Goal: Download file/media

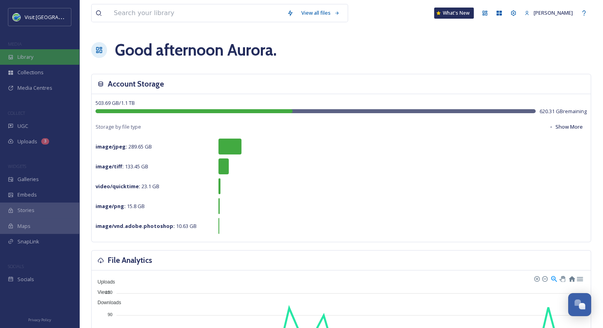
click at [38, 58] on div "Library" at bounding box center [39, 56] width 79 height 15
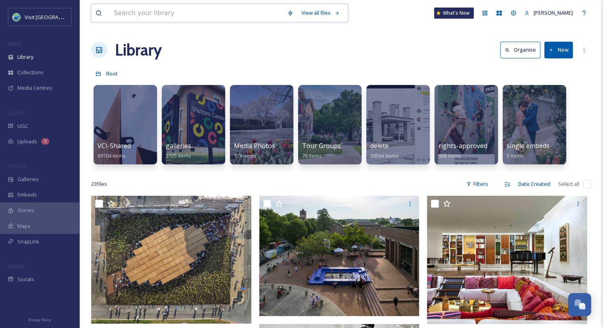
click at [165, 12] on input at bounding box center [196, 12] width 173 height 17
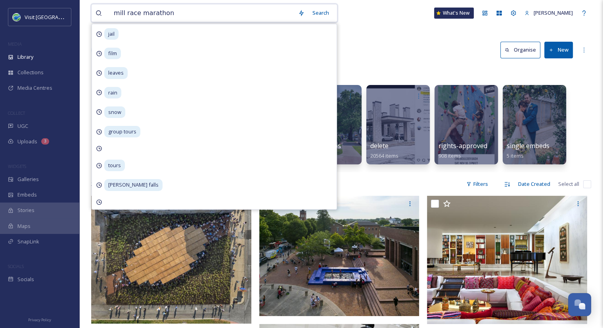
type input "mill race marathon"
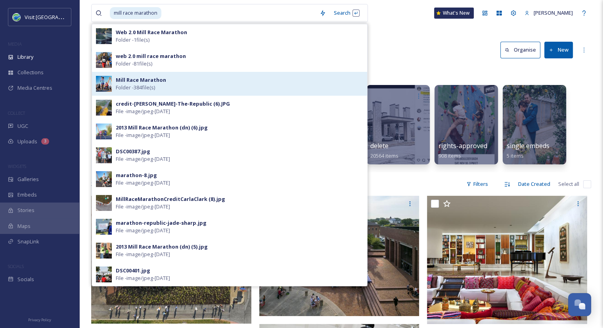
click at [146, 77] on strong "Mill Race Marathon" at bounding box center [141, 79] width 50 height 7
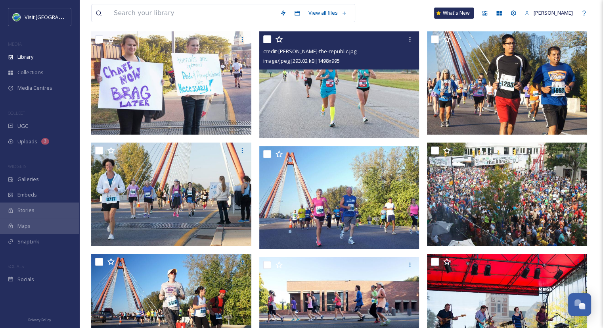
scroll to position [159, 0]
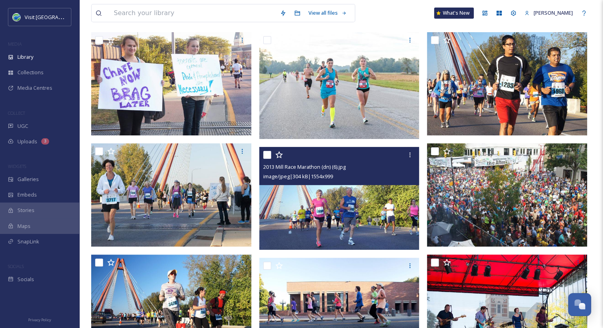
click at [307, 222] on img at bounding box center [339, 198] width 160 height 103
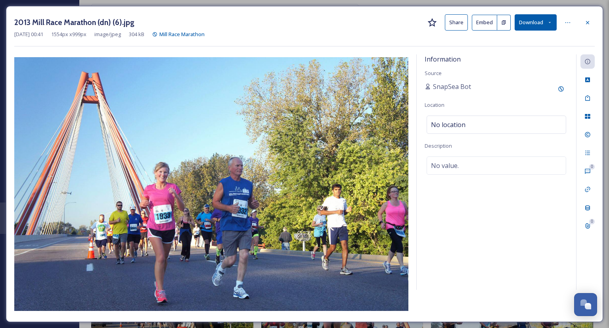
click at [540, 21] on button "Download" at bounding box center [536, 22] width 42 height 16
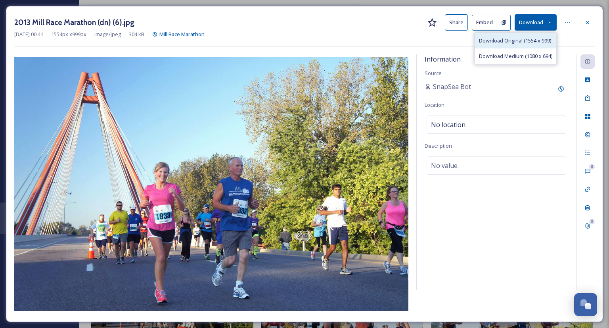
click at [512, 44] on span "Download Original (1554 x 999)" at bounding box center [515, 41] width 72 height 8
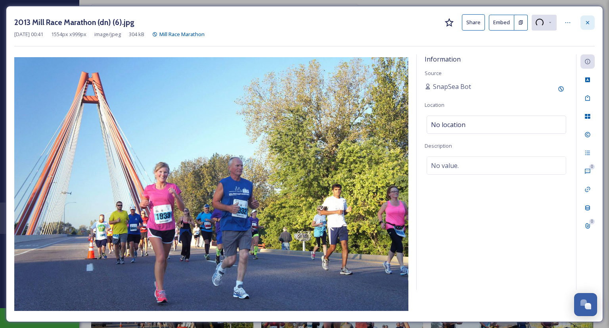
click at [588, 21] on icon at bounding box center [588, 22] width 6 height 6
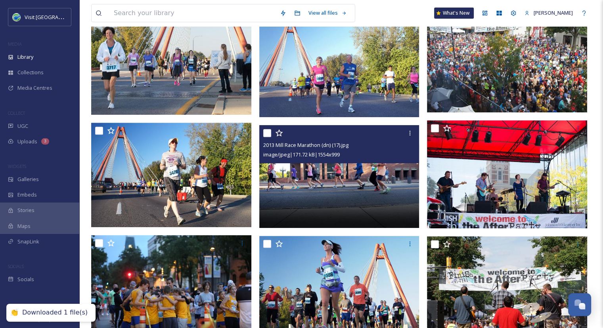
scroll to position [294, 0]
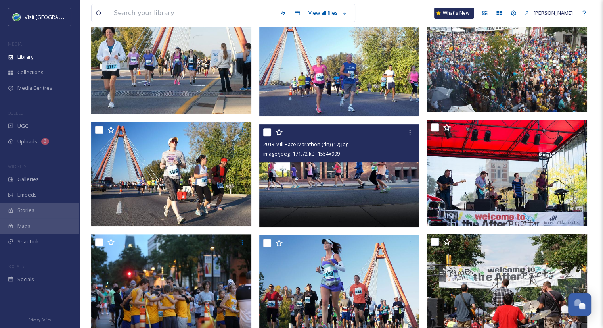
click at [376, 212] on img at bounding box center [339, 175] width 160 height 103
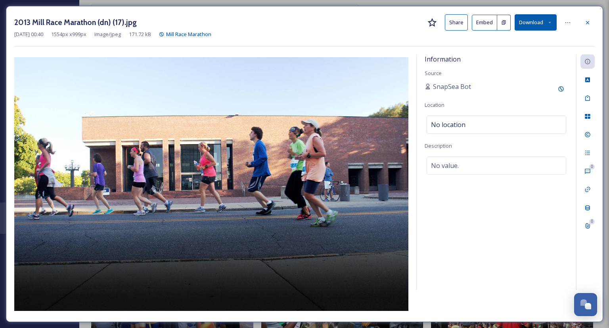
click at [527, 23] on button "Download" at bounding box center [536, 22] width 42 height 16
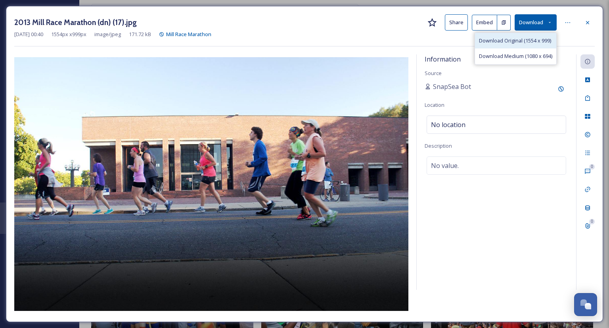
click at [521, 41] on span "Download Original (1554 x 999)" at bounding box center [515, 41] width 72 height 8
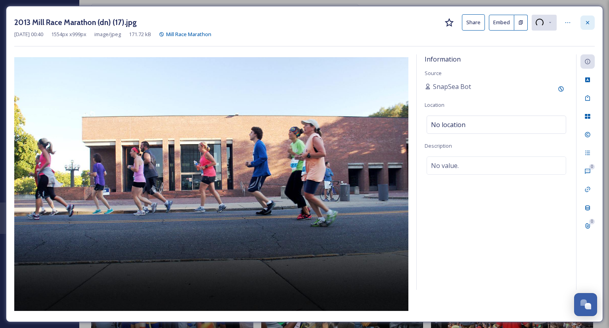
click at [588, 25] on div at bounding box center [588, 22] width 14 height 14
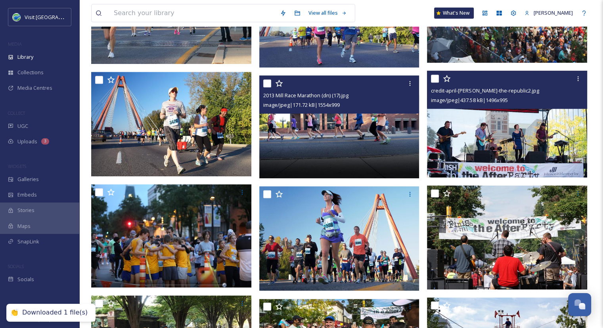
scroll to position [345, 0]
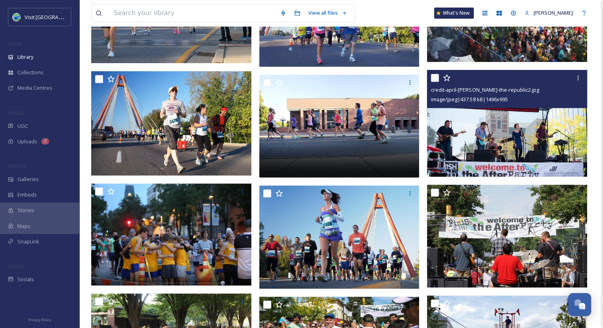
click at [509, 139] on img at bounding box center [507, 123] width 160 height 107
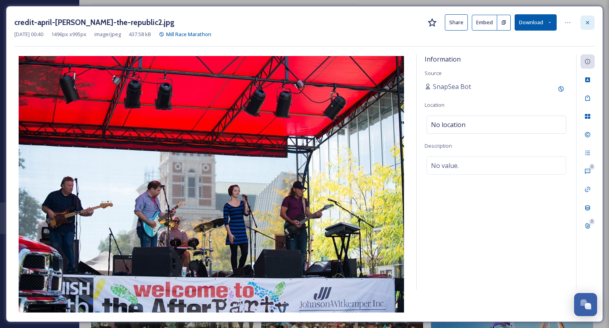
click at [591, 21] on icon at bounding box center [588, 22] width 6 height 6
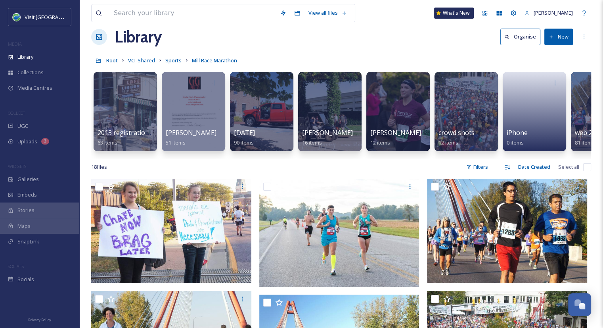
scroll to position [13, 0]
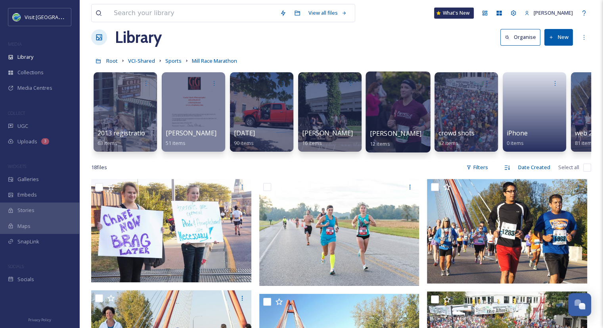
click at [380, 107] on div at bounding box center [398, 111] width 65 height 81
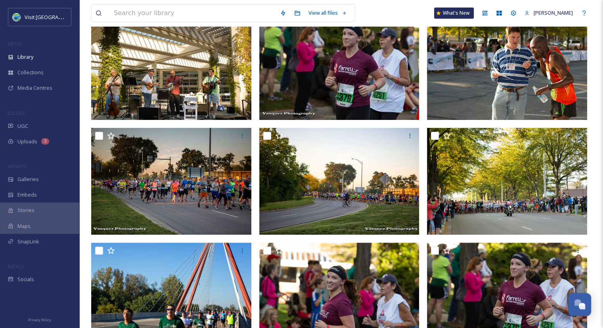
scroll to position [211, 0]
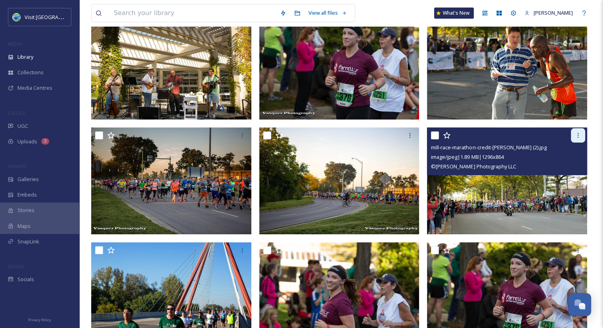
click at [581, 133] on icon at bounding box center [578, 135] width 6 height 6
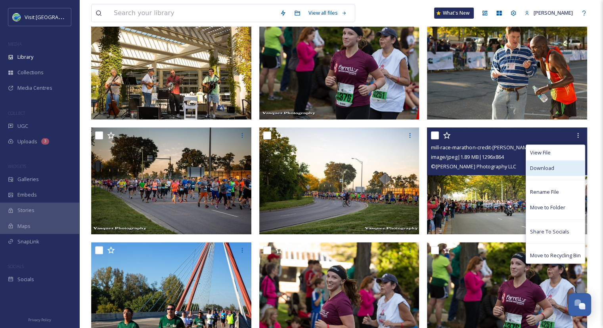
click at [547, 166] on span "Download" at bounding box center [542, 168] width 24 height 8
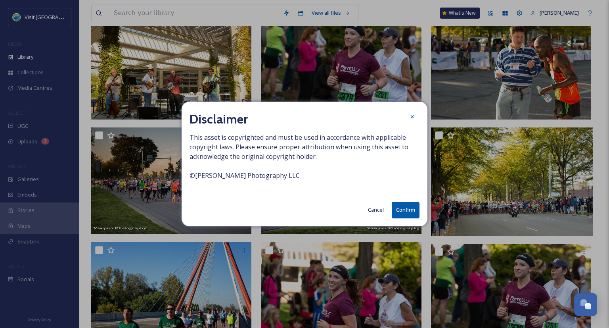
click at [409, 208] on button "Confirm" at bounding box center [406, 210] width 28 height 16
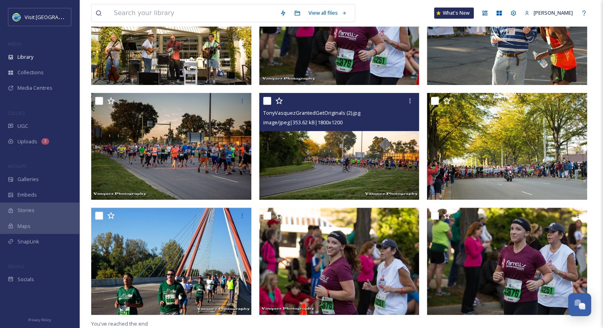
scroll to position [0, 0]
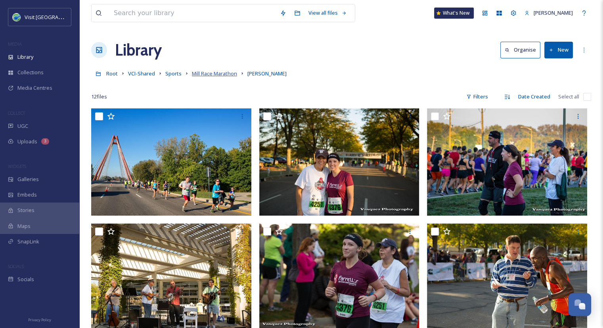
click at [213, 73] on span "Mill Race Marathon" at bounding box center [214, 73] width 45 height 7
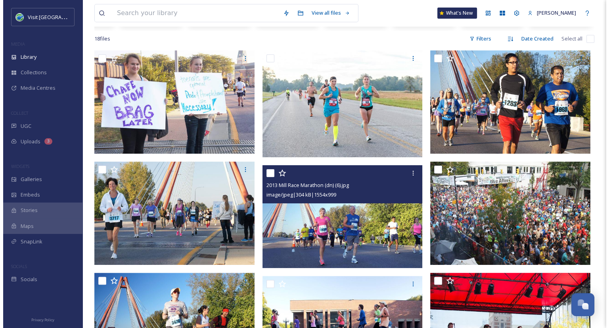
scroll to position [142, 0]
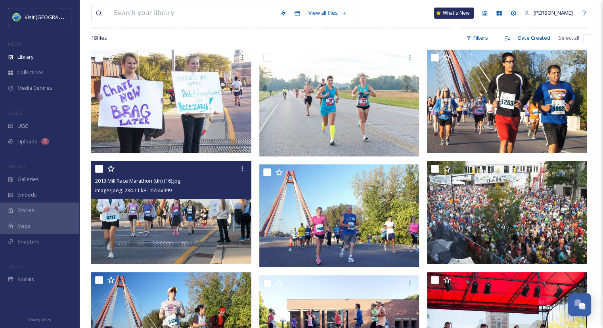
click at [159, 237] on img at bounding box center [171, 212] width 160 height 103
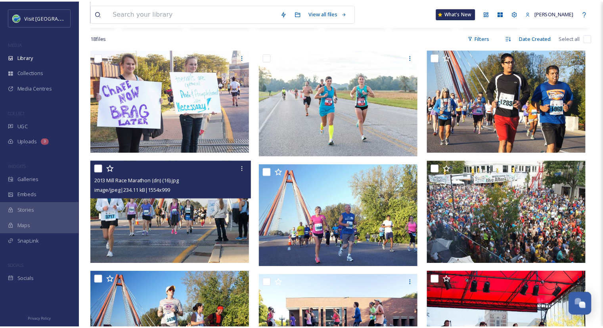
scroll to position [0, 108]
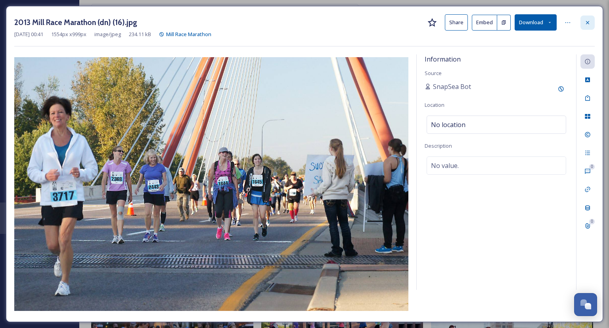
click at [585, 25] on icon at bounding box center [588, 22] width 6 height 6
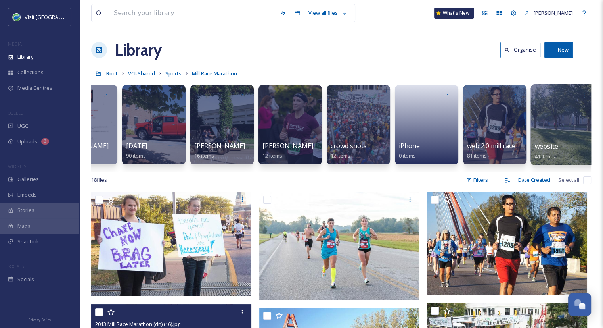
click at [565, 130] on div at bounding box center [563, 124] width 65 height 81
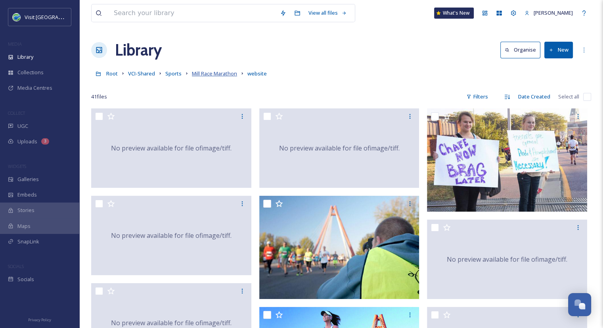
click at [208, 72] on span "Mill Race Marathon" at bounding box center [214, 73] width 45 height 7
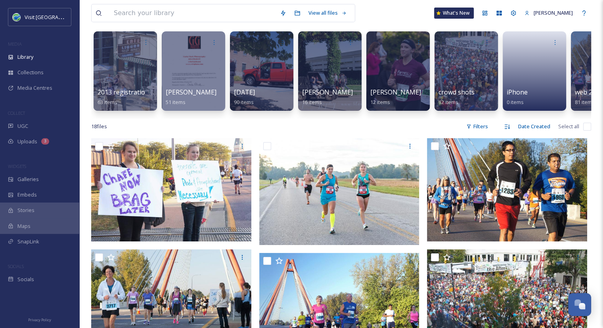
scroll to position [54, 0]
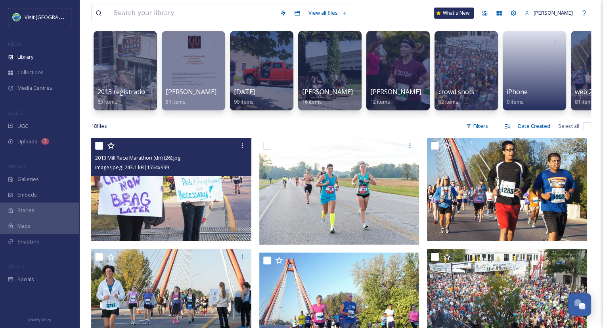
click at [217, 210] on img at bounding box center [171, 189] width 160 height 103
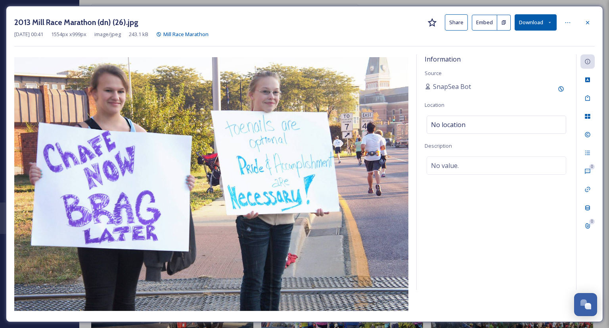
click at [549, 19] on button "Download" at bounding box center [536, 22] width 42 height 16
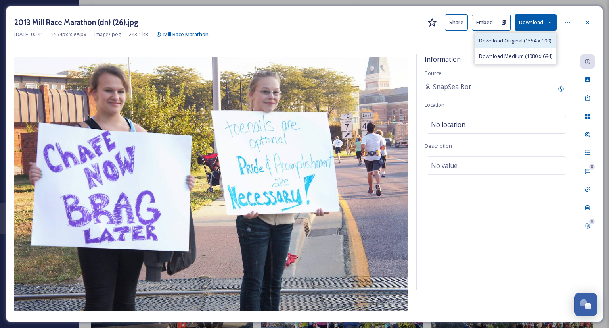
click at [527, 45] on div "Download Original (1554 x 999)" at bounding box center [515, 40] width 81 height 15
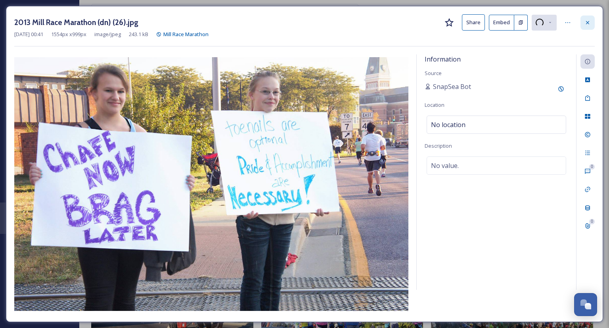
click at [586, 23] on icon at bounding box center [588, 22] width 6 height 6
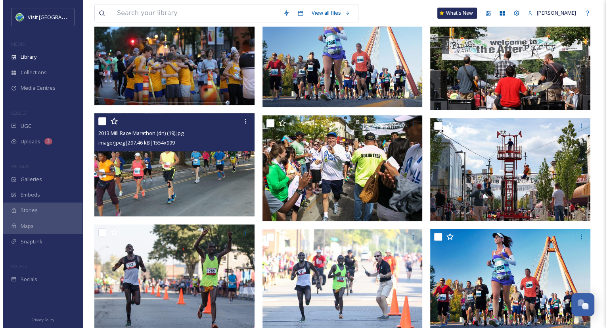
scroll to position [525, 0]
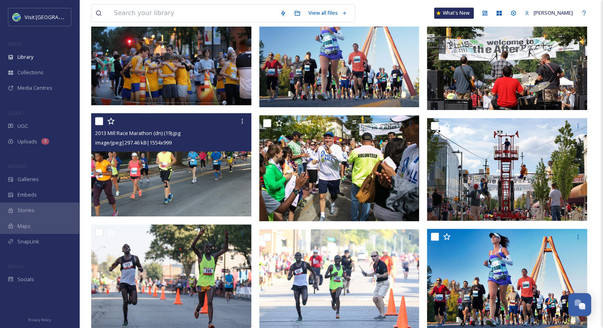
click at [206, 206] on img at bounding box center [171, 164] width 160 height 103
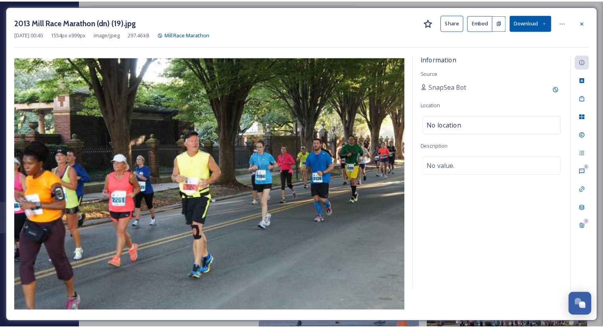
scroll to position [526, 0]
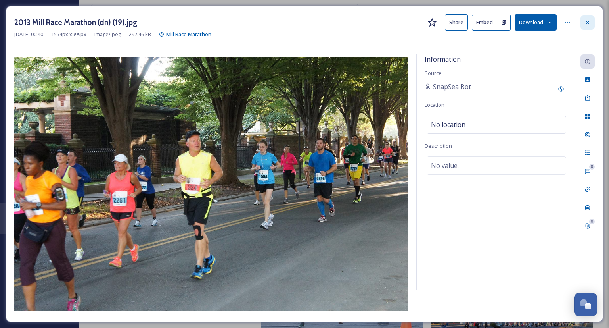
click at [587, 24] on icon at bounding box center [588, 22] width 6 height 6
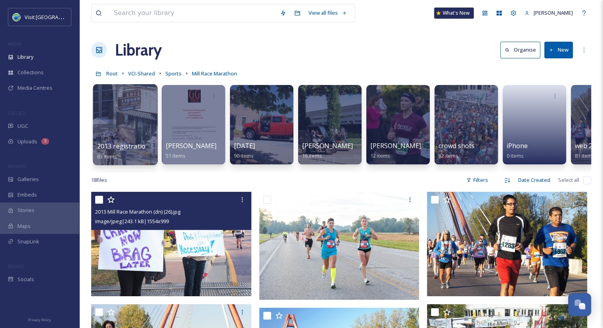
click at [124, 140] on div at bounding box center [125, 124] width 65 height 81
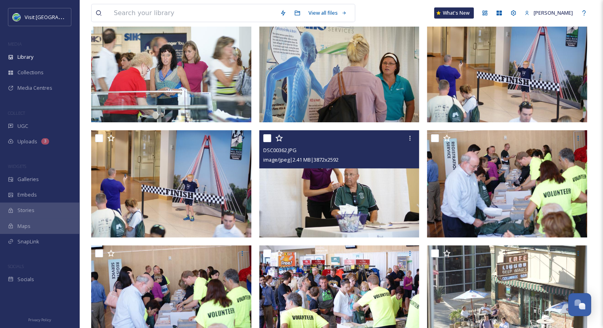
scroll to position [2206, 0]
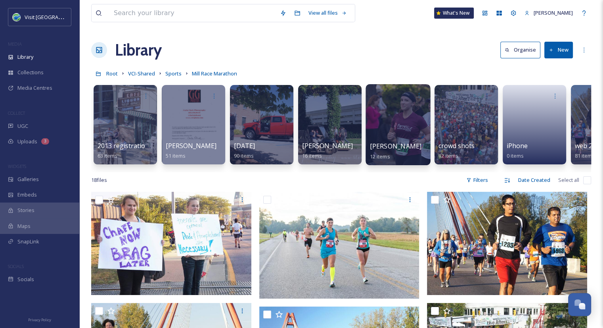
click at [383, 140] on div at bounding box center [398, 124] width 65 height 81
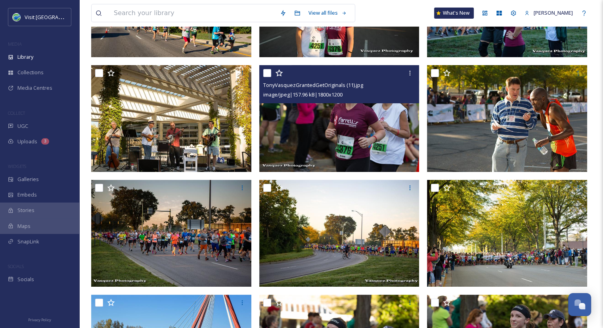
scroll to position [155, 0]
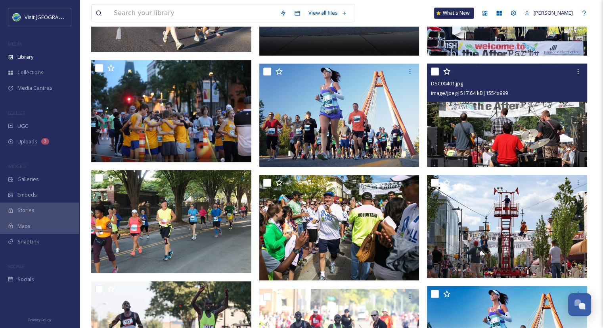
scroll to position [463, 0]
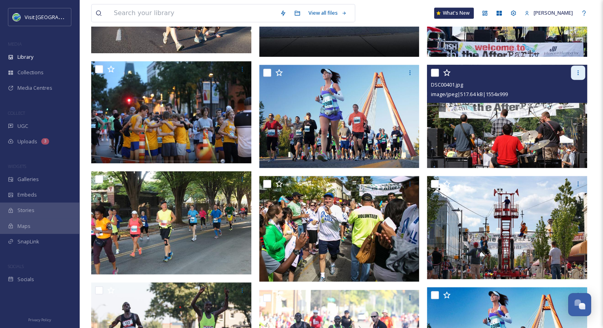
click at [576, 76] on icon at bounding box center [578, 72] width 6 height 6
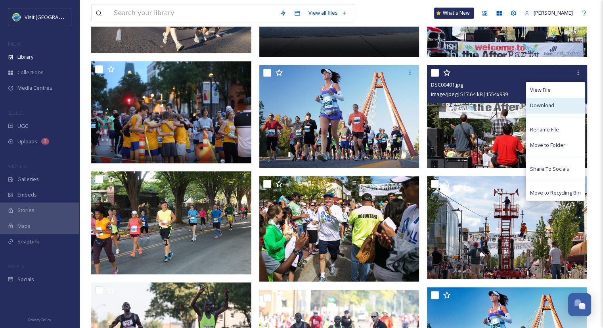
click at [538, 109] on span "Download" at bounding box center [542, 106] width 24 height 8
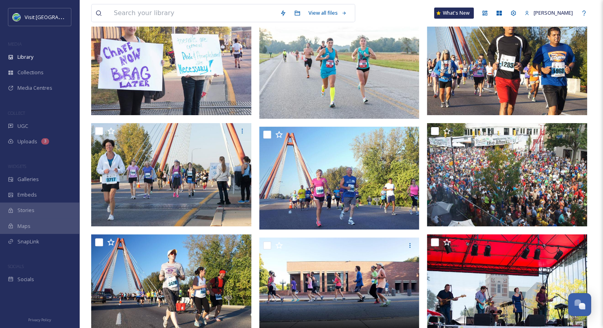
scroll to position [0, 0]
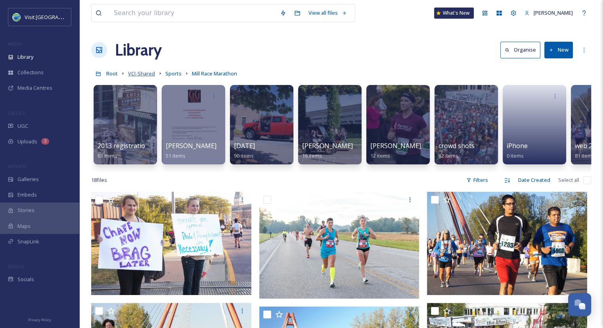
click at [150, 75] on span "VCI-Shared" at bounding box center [141, 73] width 27 height 7
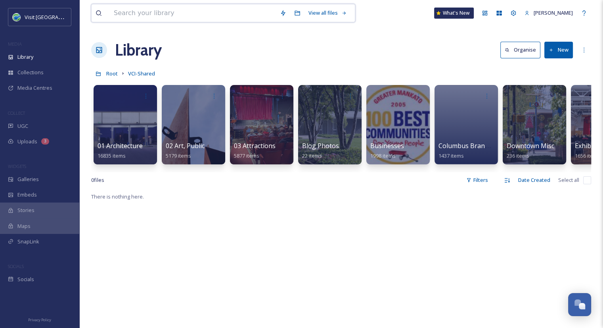
click at [195, 12] on input at bounding box center [193, 12] width 166 height 17
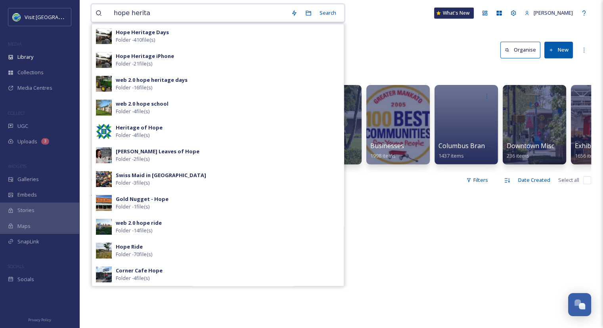
type input "hope herita"
click at [208, 40] on div "Hope Heritage Days Folder - 410 file(s)" at bounding box center [228, 36] width 224 height 15
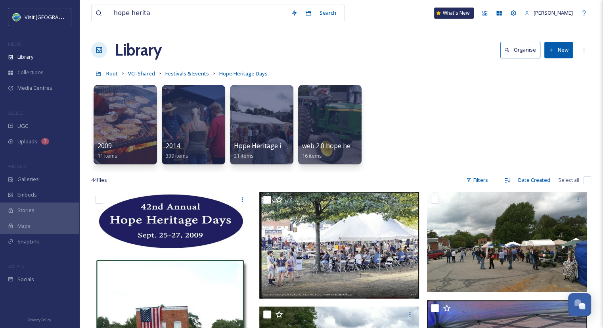
click at [383, 49] on div "Library Organise New" at bounding box center [341, 50] width 500 height 24
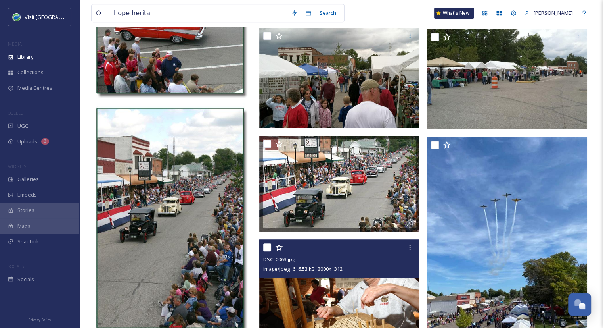
scroll to position [478, 0]
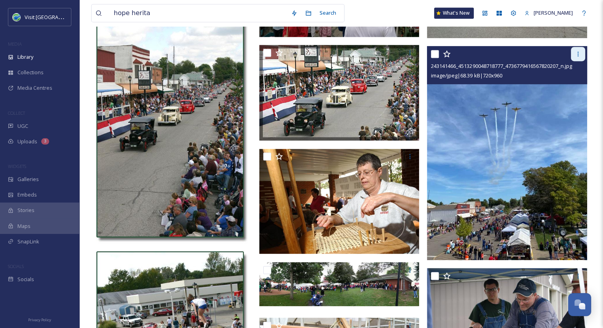
click at [574, 52] on div at bounding box center [578, 54] width 14 height 14
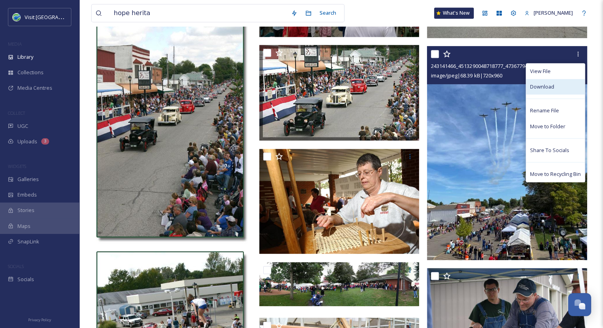
click at [544, 84] on span "Download" at bounding box center [542, 87] width 24 height 8
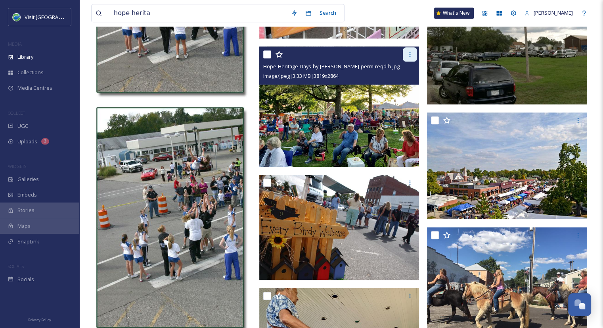
scroll to position [857, 0]
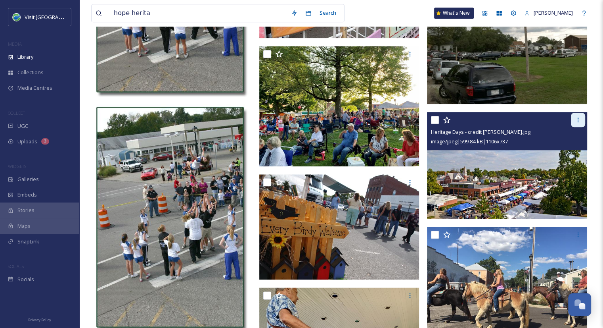
click at [578, 119] on icon at bounding box center [578, 119] width 1 height 5
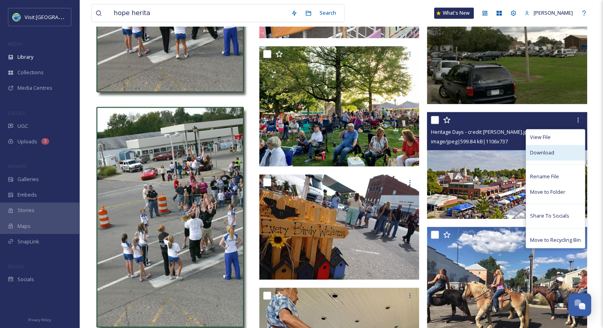
click at [543, 150] on span "Download" at bounding box center [542, 153] width 24 height 8
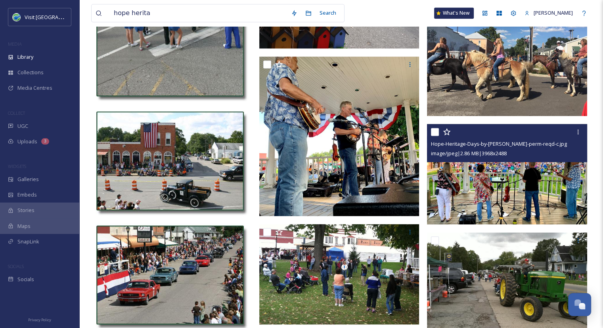
scroll to position [1088, 0]
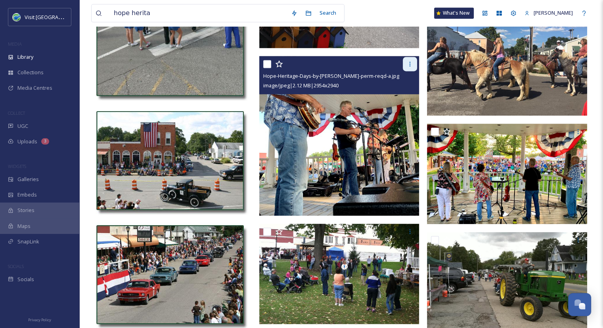
click at [408, 66] on icon at bounding box center [410, 64] width 6 height 6
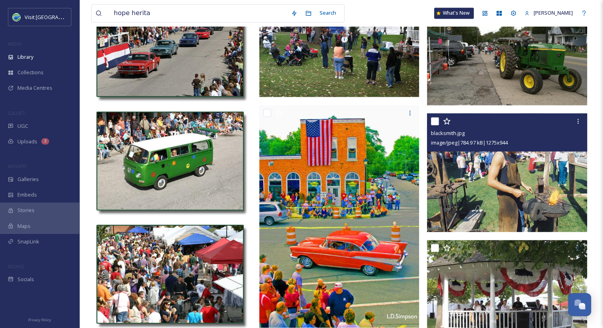
scroll to position [1316, 0]
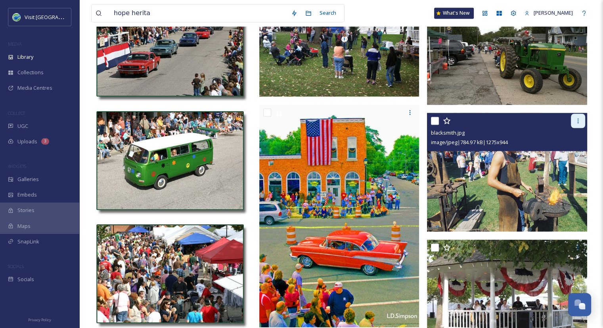
click at [577, 116] on div at bounding box center [578, 120] width 14 height 14
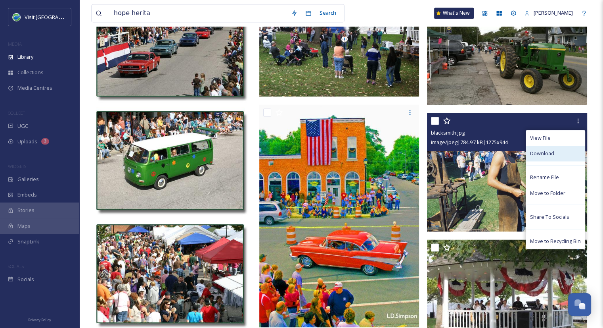
click at [567, 156] on div "Download" at bounding box center [555, 153] width 59 height 15
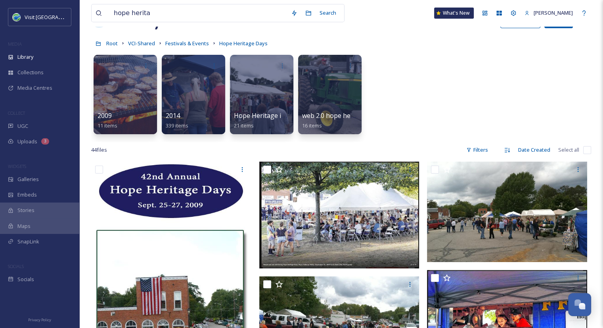
scroll to position [0, 0]
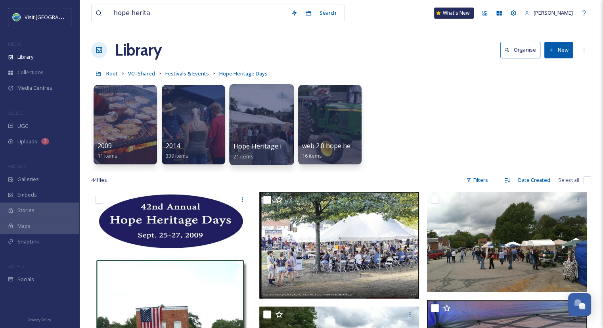
click at [248, 146] on span "Hope Heritage iPhone" at bounding box center [268, 146] width 68 height 9
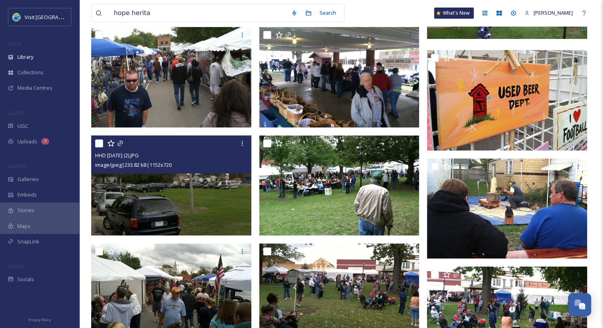
scroll to position [298, 0]
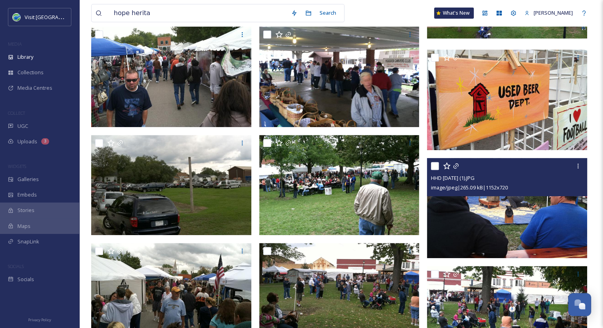
click at [519, 221] on img at bounding box center [507, 208] width 160 height 100
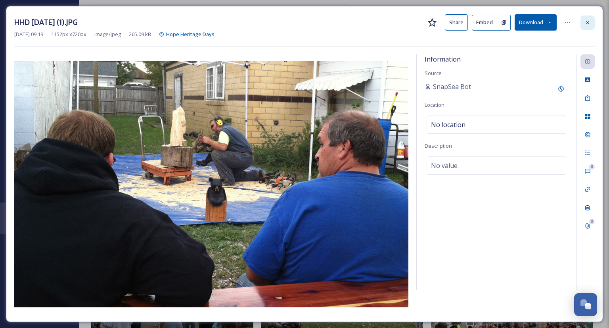
click at [592, 21] on div at bounding box center [588, 22] width 14 height 14
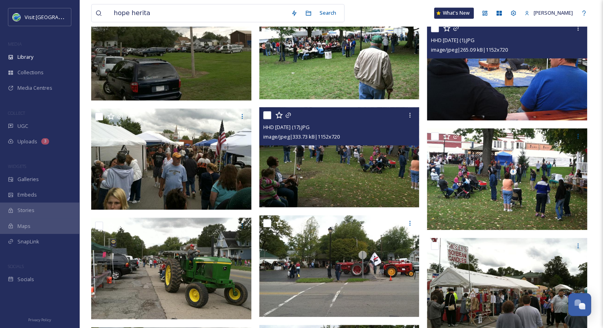
scroll to position [551, 0]
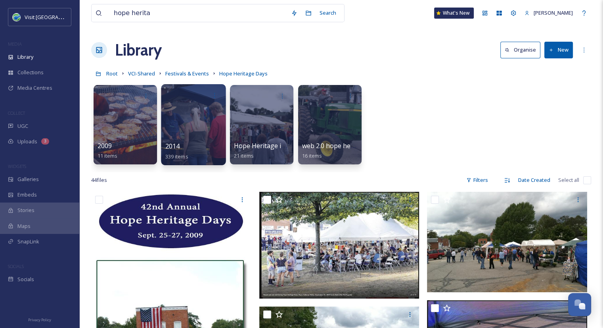
click at [197, 145] on div "2014 339 items" at bounding box center [193, 151] width 57 height 20
click at [174, 146] on span "2014" at bounding box center [172, 146] width 15 height 9
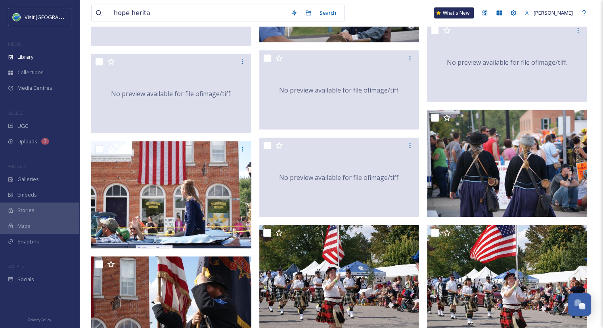
scroll to position [1529, 0]
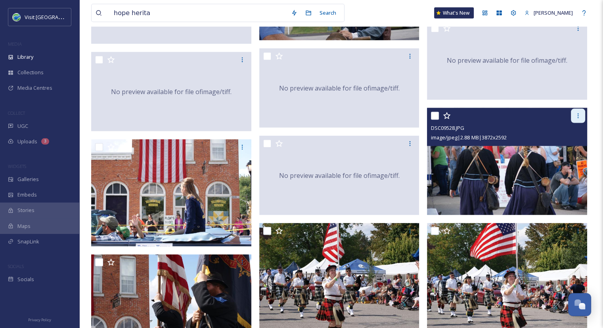
click at [578, 116] on icon at bounding box center [578, 116] width 6 height 6
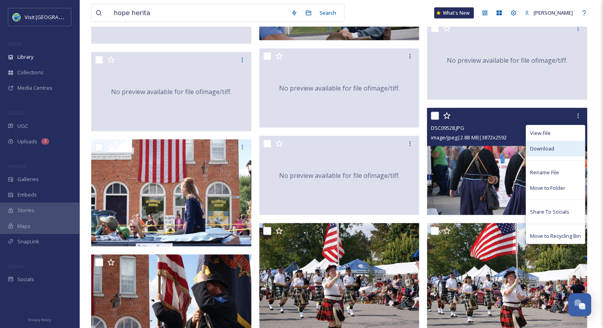
click at [552, 150] on span "Download" at bounding box center [542, 149] width 24 height 8
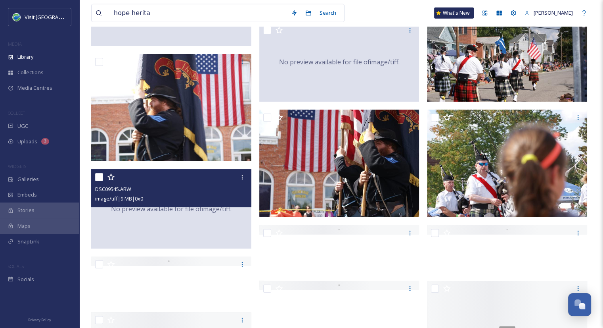
scroll to position [2251, 0]
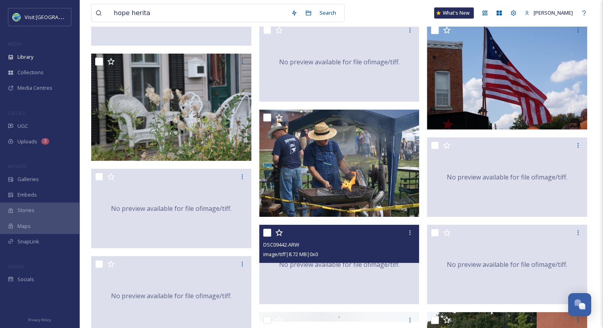
scroll to position [2547, 0]
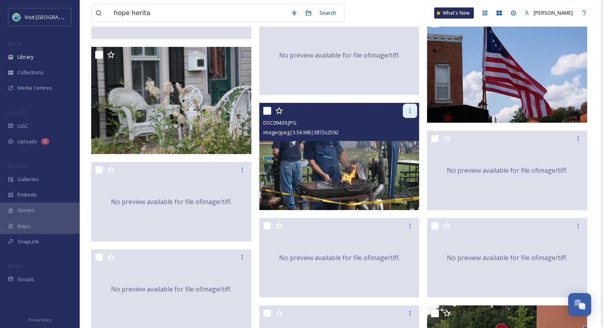
click at [412, 111] on icon at bounding box center [410, 111] width 6 height 6
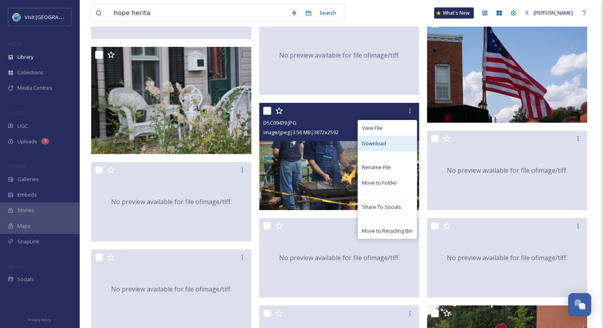
click at [378, 145] on span "Download" at bounding box center [374, 144] width 24 height 8
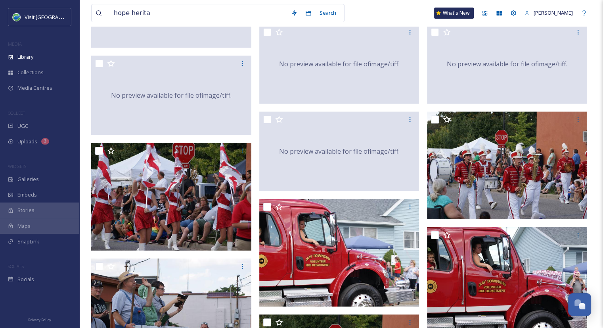
scroll to position [2741, 0]
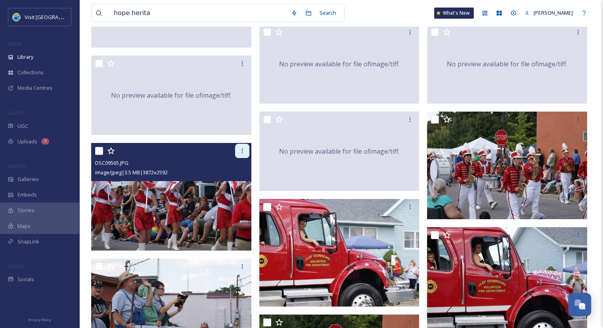
click at [243, 152] on icon at bounding box center [242, 151] width 6 height 6
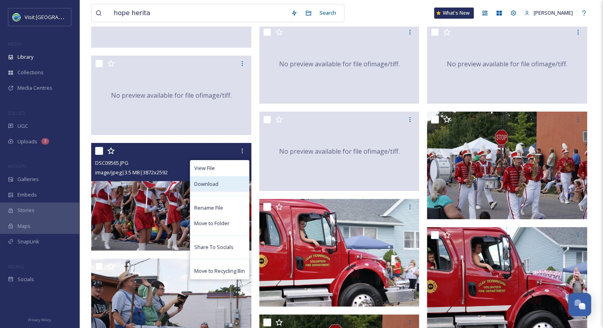
click at [221, 186] on div "Download" at bounding box center [219, 183] width 59 height 15
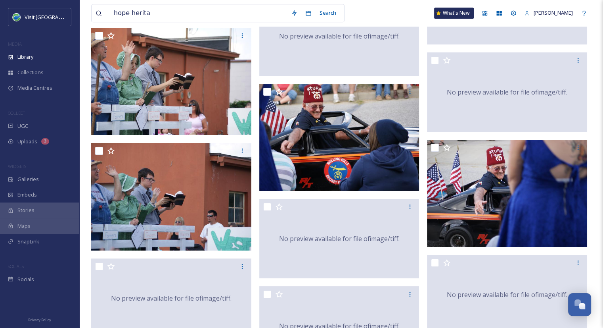
scroll to position [4074, 0]
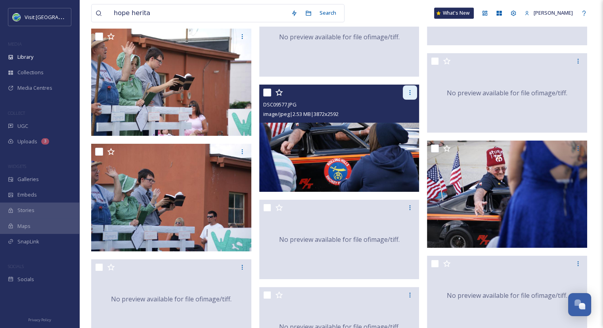
click at [410, 92] on icon at bounding box center [410, 92] width 1 height 5
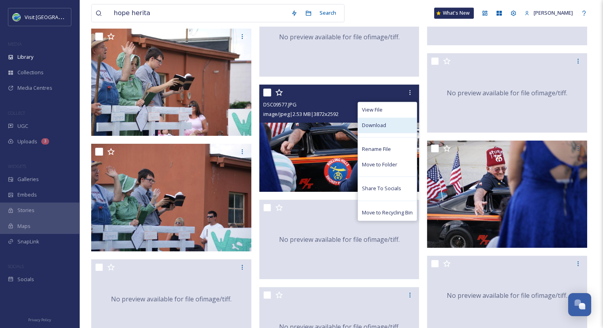
click at [386, 124] on div "Download" at bounding box center [387, 124] width 59 height 15
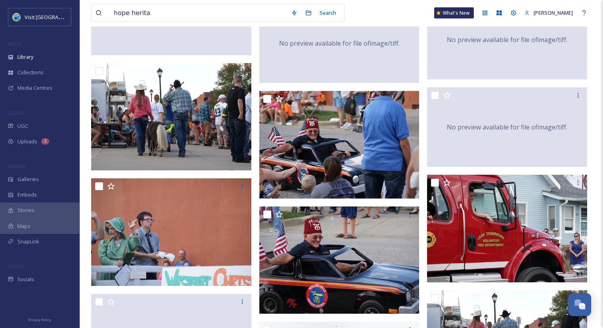
scroll to position [4619, 0]
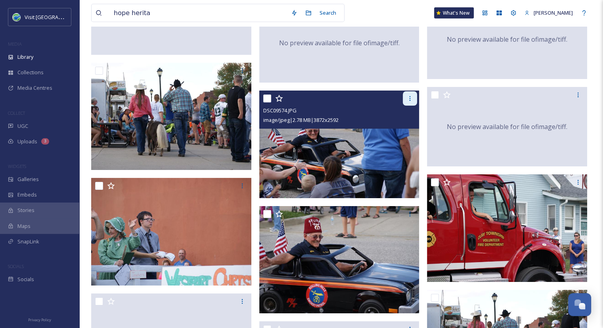
click at [412, 97] on icon at bounding box center [410, 98] width 6 height 6
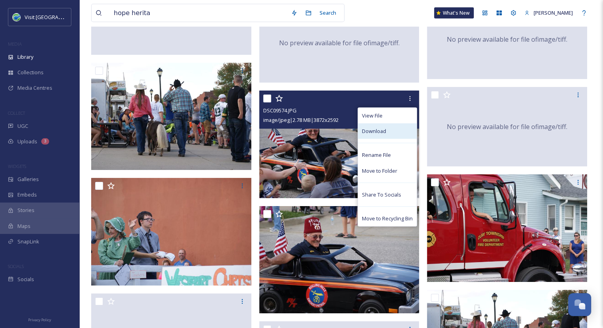
click at [386, 132] on div "Download" at bounding box center [387, 130] width 59 height 15
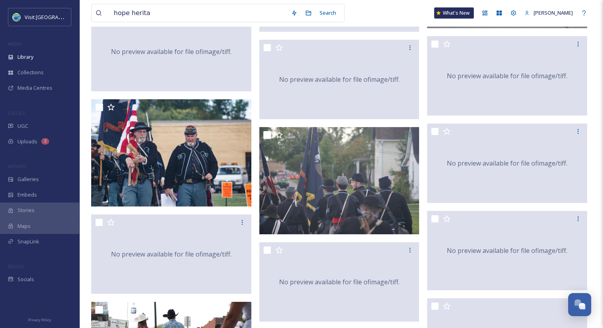
scroll to position [5203, 0]
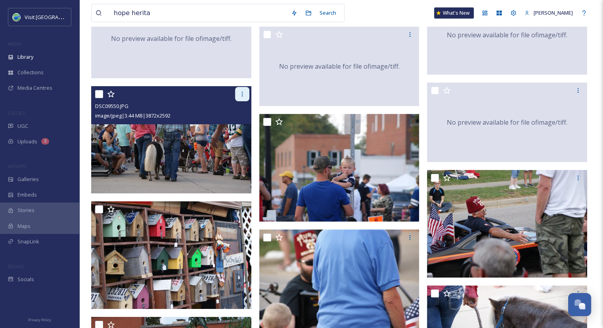
click at [243, 93] on icon at bounding box center [242, 94] width 6 height 6
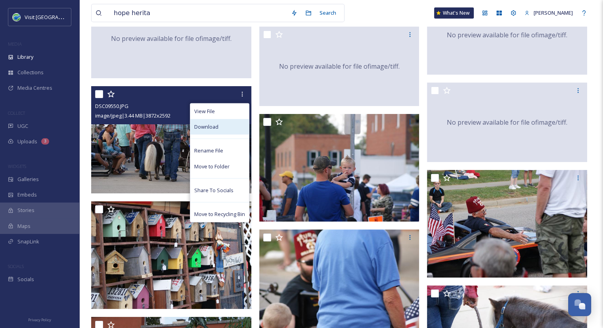
click at [217, 130] on span "Download" at bounding box center [206, 127] width 24 height 8
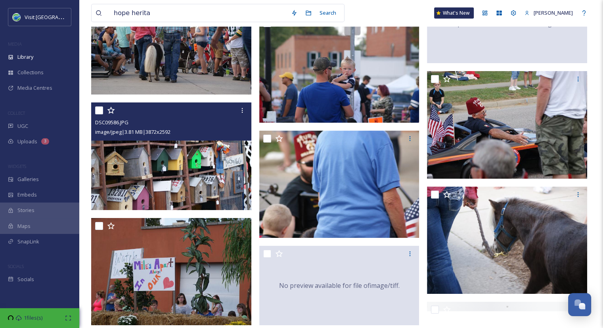
scroll to position [5303, 0]
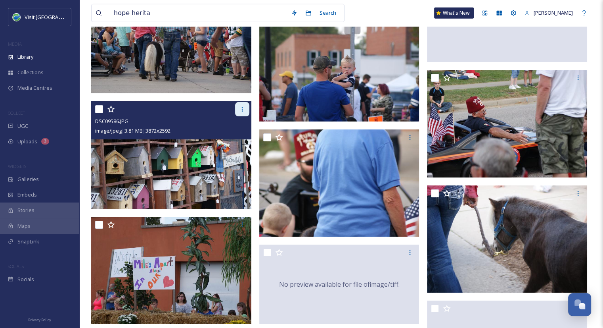
click at [243, 108] on icon at bounding box center [242, 109] width 6 height 6
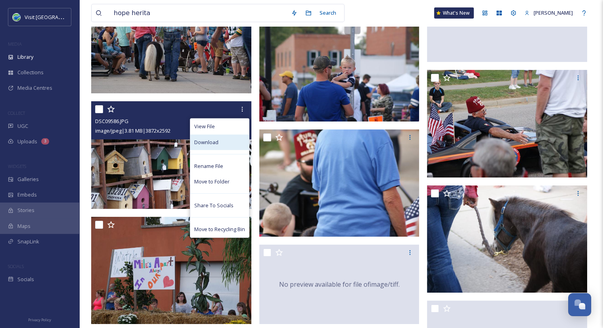
click at [224, 142] on div "Download" at bounding box center [219, 141] width 59 height 15
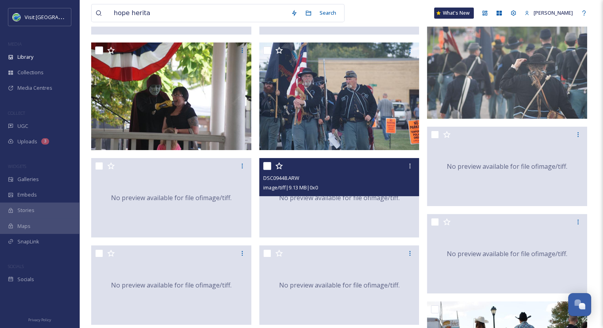
scroll to position [5680, 0]
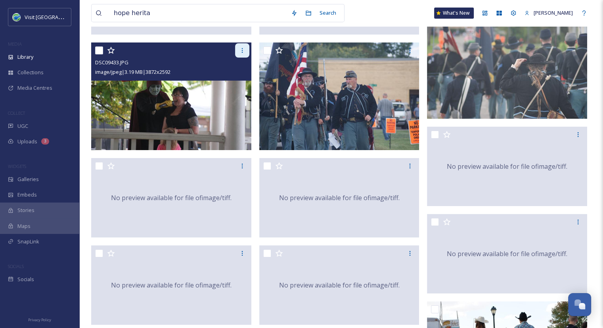
click at [244, 50] on icon at bounding box center [242, 50] width 6 height 6
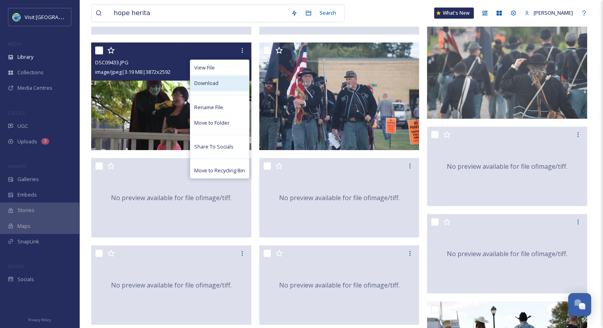
click at [232, 81] on div "Download" at bounding box center [219, 82] width 59 height 15
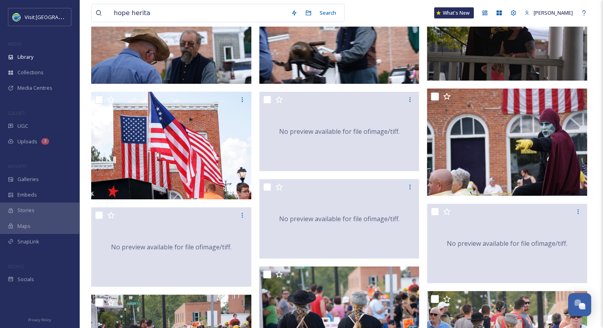
scroll to position [7624, 0]
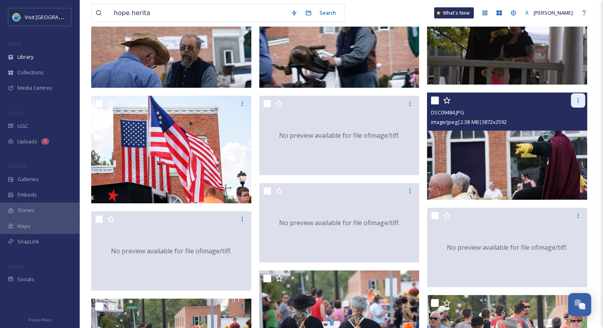
click at [576, 102] on icon at bounding box center [578, 100] width 6 height 6
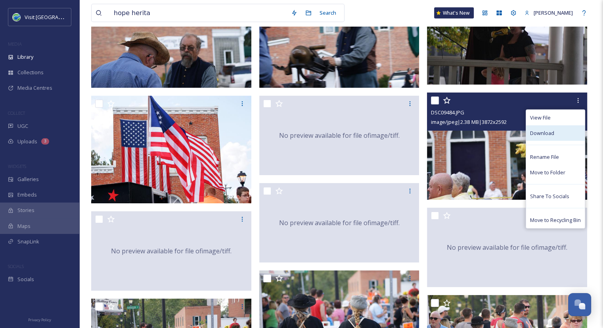
click at [545, 135] on span "Download" at bounding box center [542, 133] width 24 height 8
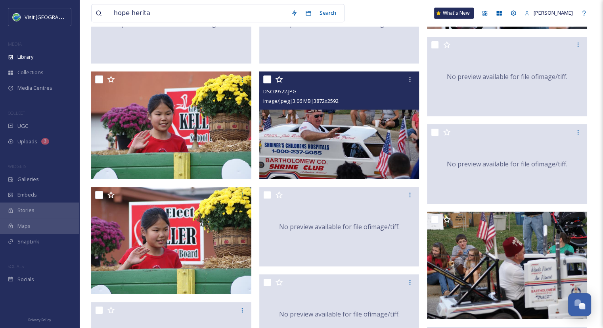
scroll to position [9871, 0]
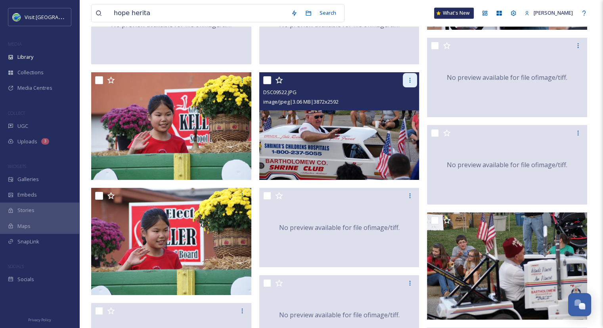
click at [415, 82] on div at bounding box center [410, 80] width 14 height 14
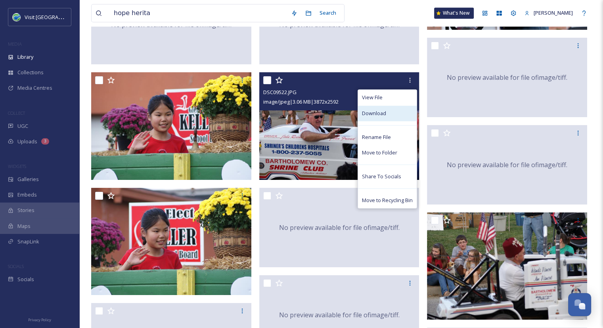
click at [394, 113] on div "Download" at bounding box center [387, 113] width 59 height 15
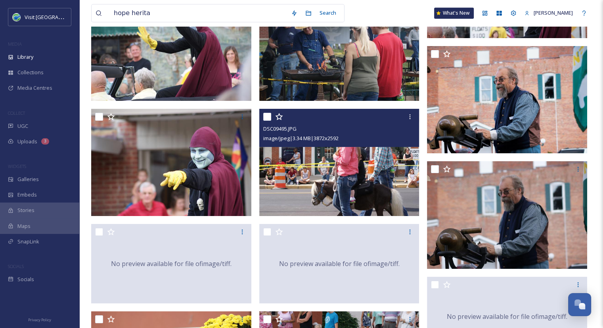
scroll to position [9632, 0]
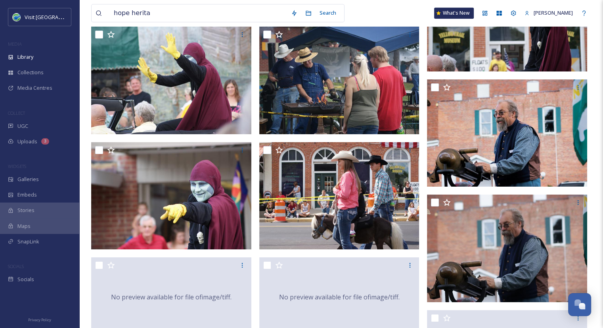
scroll to position [9595, 0]
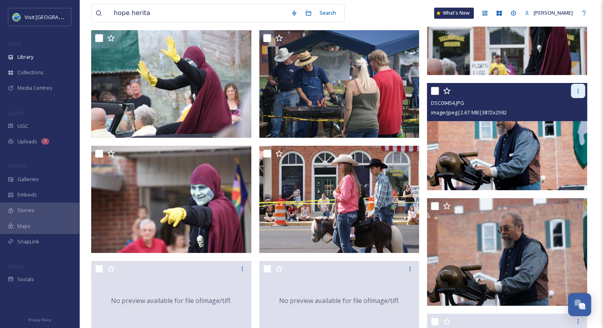
click at [579, 88] on icon at bounding box center [578, 91] width 6 height 6
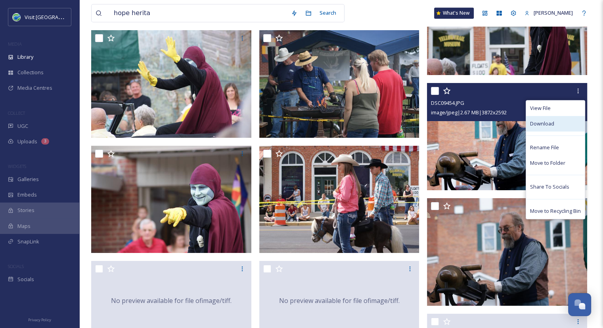
click at [556, 126] on div "Download" at bounding box center [555, 123] width 59 height 15
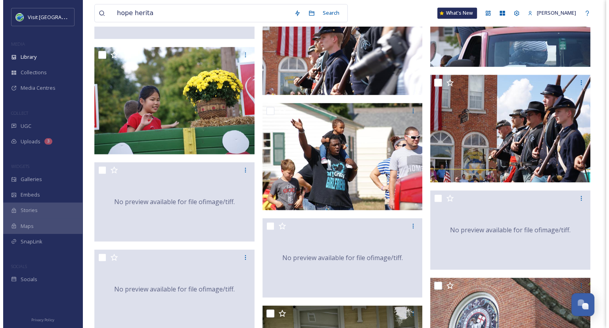
scroll to position [1043, 0]
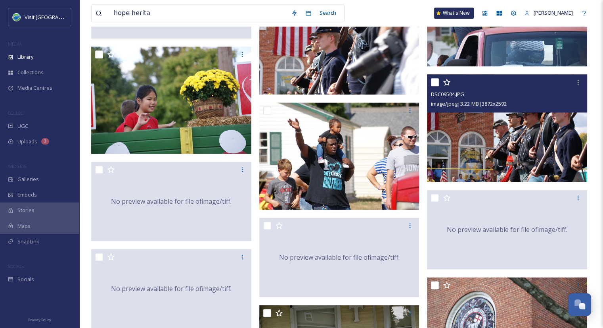
click at [551, 136] on img at bounding box center [507, 128] width 160 height 108
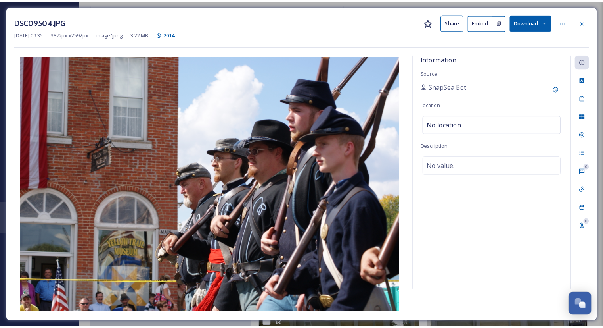
scroll to position [1047, 0]
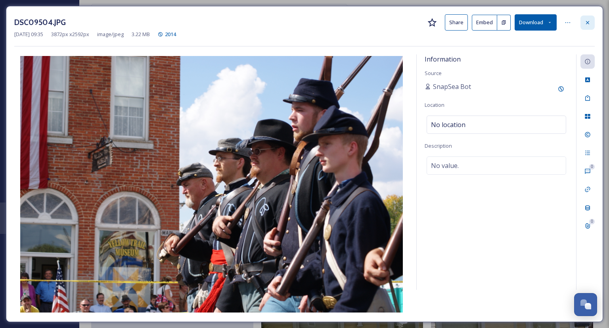
click at [587, 28] on div at bounding box center [588, 22] width 14 height 14
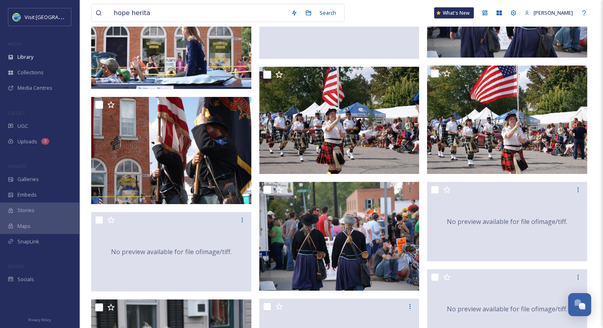
scroll to position [1697, 0]
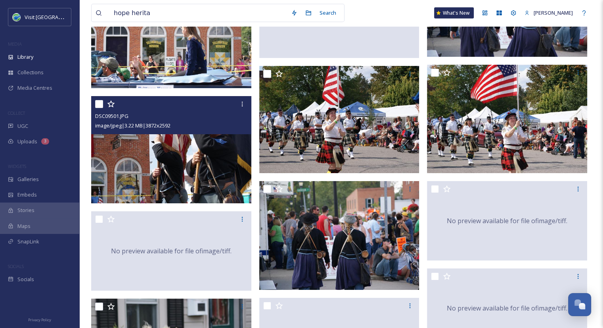
click at [223, 180] on img at bounding box center [171, 150] width 160 height 108
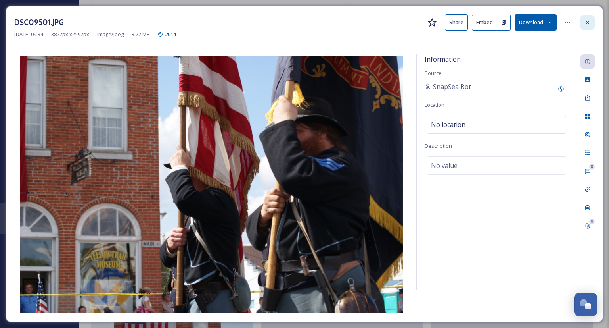
click at [589, 26] on div at bounding box center [588, 22] width 14 height 14
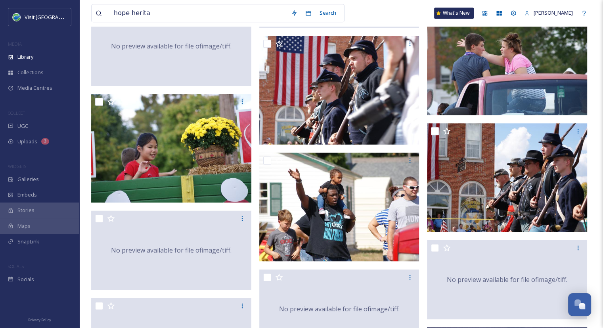
scroll to position [962, 0]
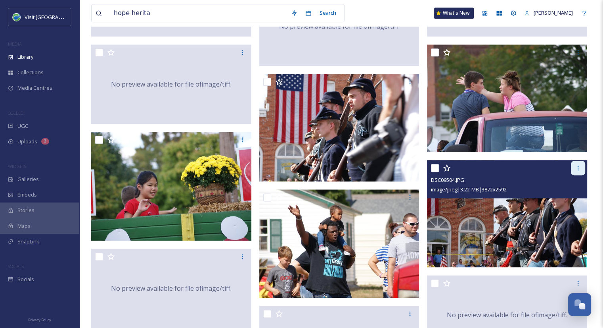
click at [576, 169] on icon at bounding box center [578, 168] width 6 height 6
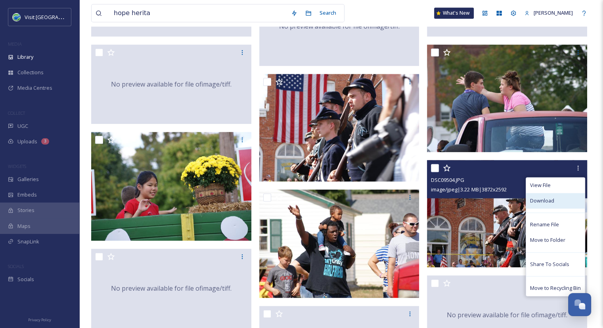
click at [542, 200] on span "Download" at bounding box center [542, 201] width 24 height 8
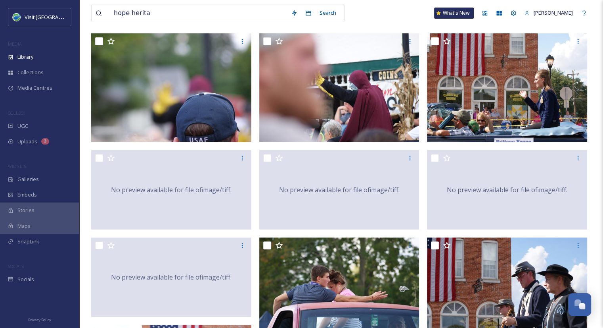
scroll to position [0, 0]
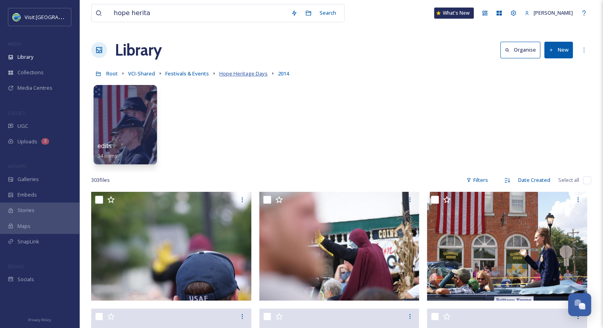
click at [242, 73] on span "Hope Heritage Days" at bounding box center [243, 73] width 48 height 7
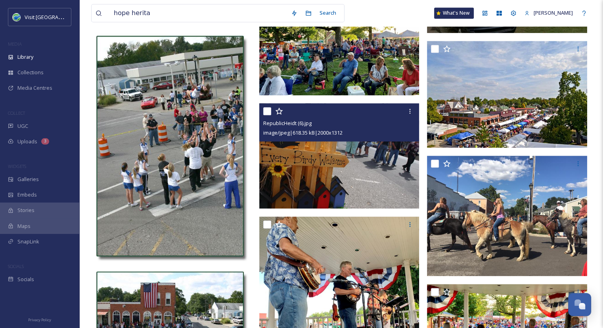
scroll to position [931, 0]
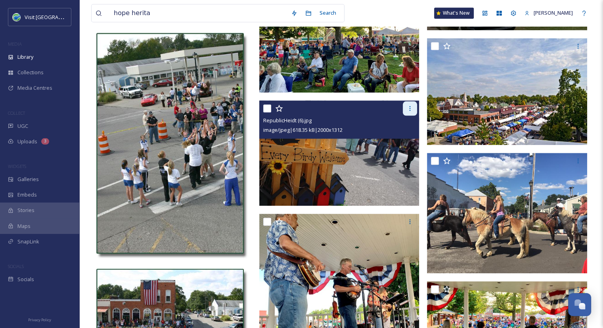
click at [411, 106] on icon at bounding box center [410, 108] width 6 height 6
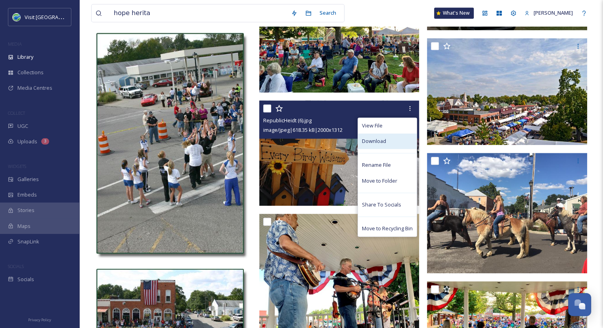
click at [385, 140] on span "Download" at bounding box center [374, 141] width 24 height 8
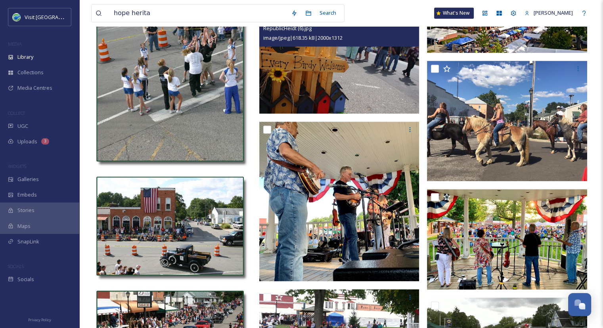
scroll to position [1028, 0]
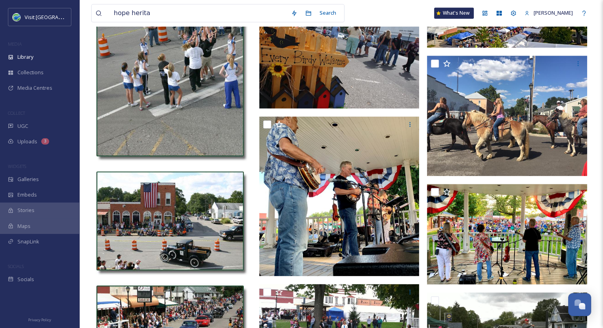
click at [423, 11] on div "hope herita Search What's [GEOGRAPHIC_DATA][PERSON_NAME]" at bounding box center [341, 13] width 500 height 26
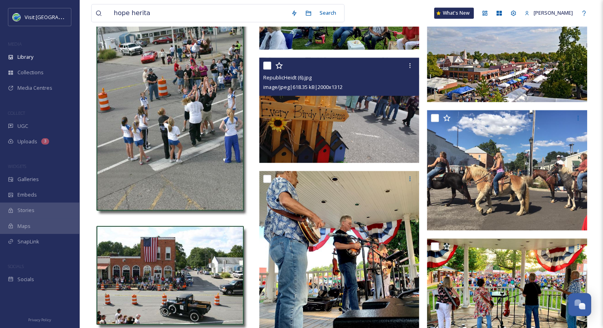
scroll to position [974, 0]
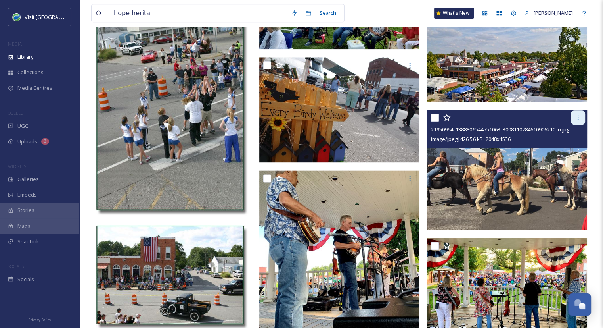
click at [578, 114] on icon at bounding box center [578, 117] width 6 height 6
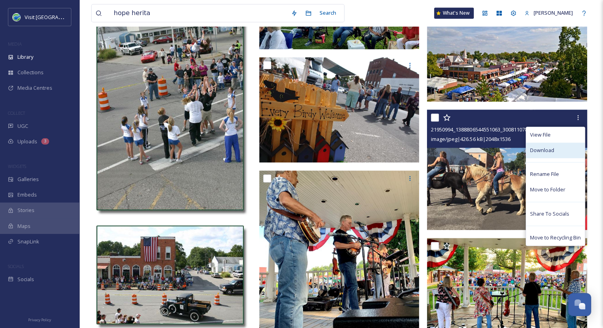
click at [547, 150] on span "Download" at bounding box center [542, 150] width 24 height 8
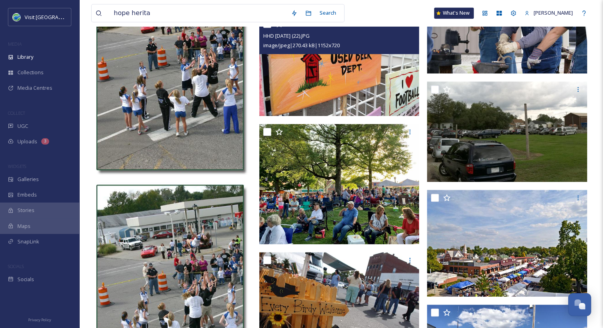
scroll to position [780, 0]
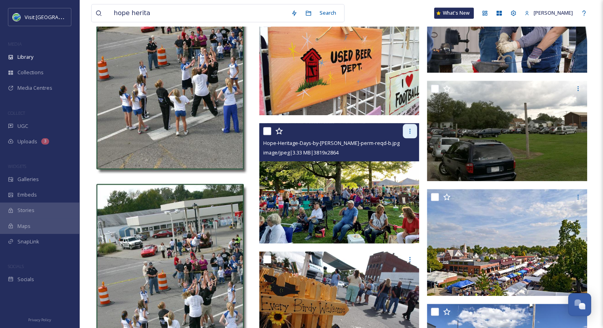
click at [409, 131] on icon at bounding box center [410, 131] width 6 height 6
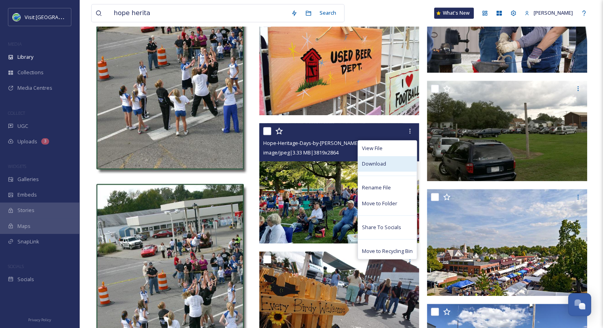
click at [382, 164] on span "Download" at bounding box center [374, 164] width 24 height 8
